Goal: Transaction & Acquisition: Purchase product/service

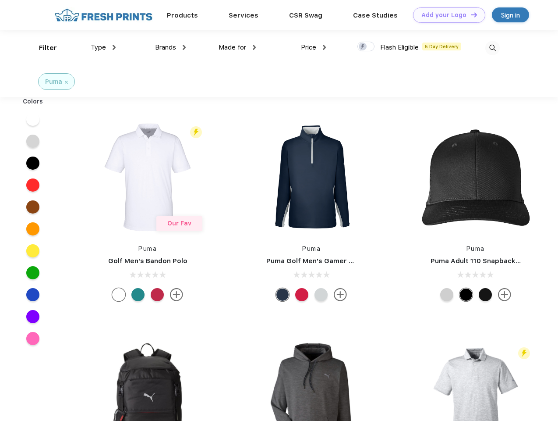
click at [446, 15] on link "Add your Logo Design Tool" at bounding box center [449, 14] width 72 height 15
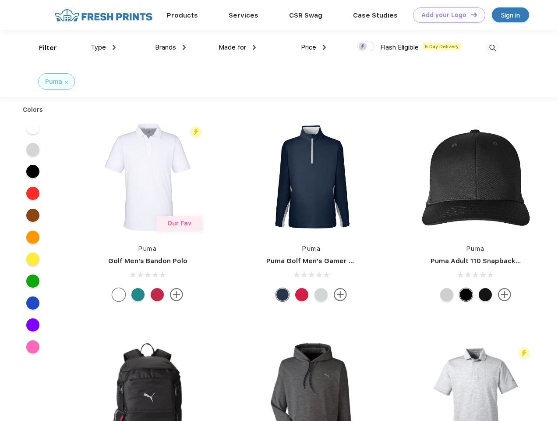
click at [0, 0] on div "Design Tool" at bounding box center [0, 0] width 0 height 0
click at [470, 14] on link "Add your Logo Design Tool" at bounding box center [449, 14] width 72 height 15
click at [42, 48] on div "Filter" at bounding box center [48, 48] width 18 height 10
click at [103, 47] on span "Type" at bounding box center [98, 47] width 15 height 8
click at [170, 47] on span "Brands" at bounding box center [165, 47] width 21 height 8
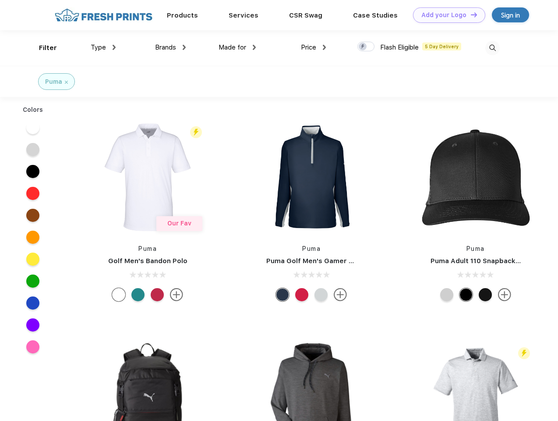
click at [237, 47] on span "Made for" at bounding box center [233, 47] width 28 height 8
click at [314, 47] on span "Price" at bounding box center [308, 47] width 15 height 8
click at [366, 47] on div at bounding box center [366, 47] width 17 height 10
click at [363, 47] on input "checkbox" at bounding box center [361, 44] width 6 height 6
click at [493, 48] on img at bounding box center [492, 48] width 14 height 14
